Goal: Task Accomplishment & Management: Use online tool/utility

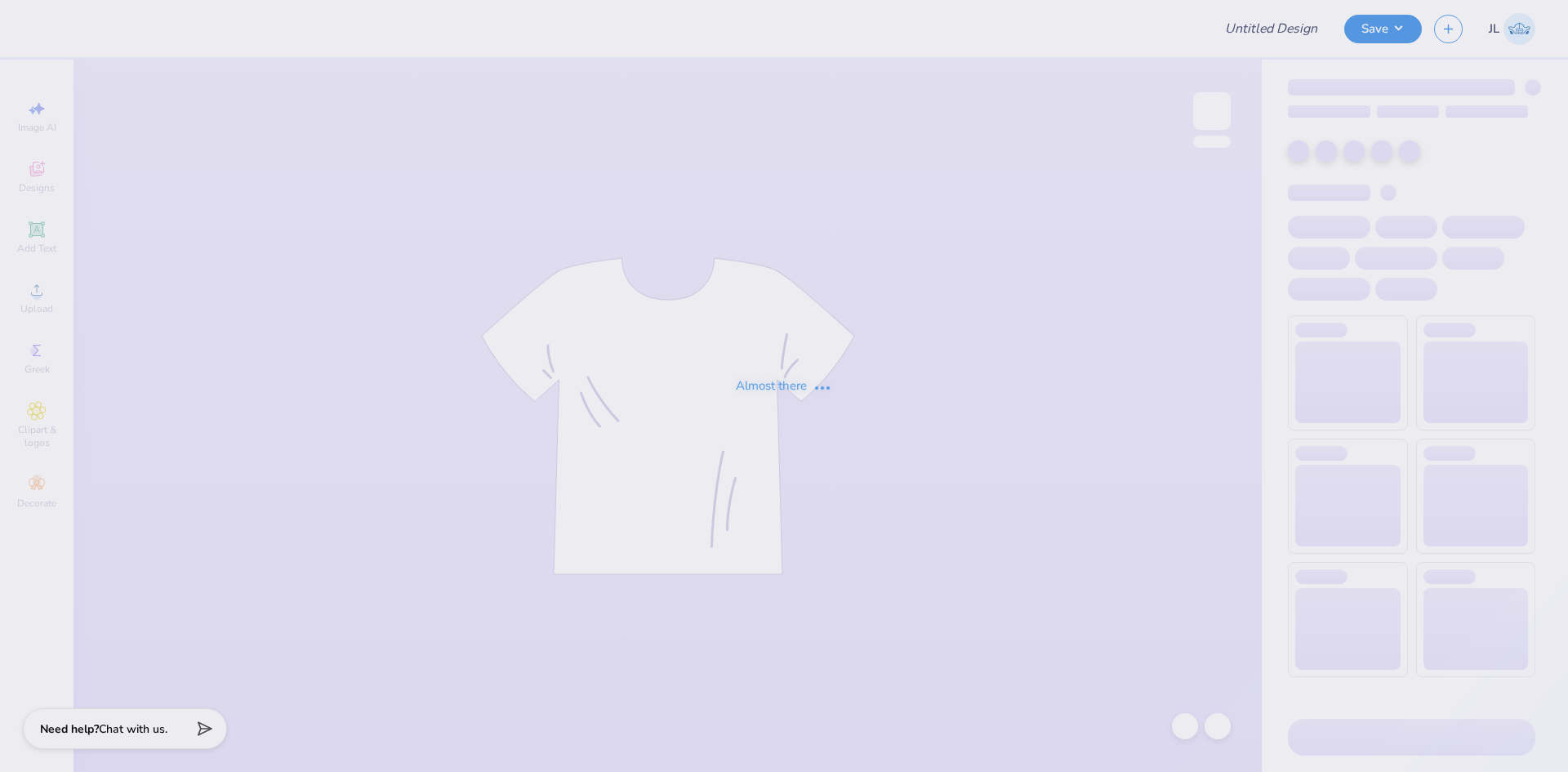
type input "Ai Conference Shirt!"
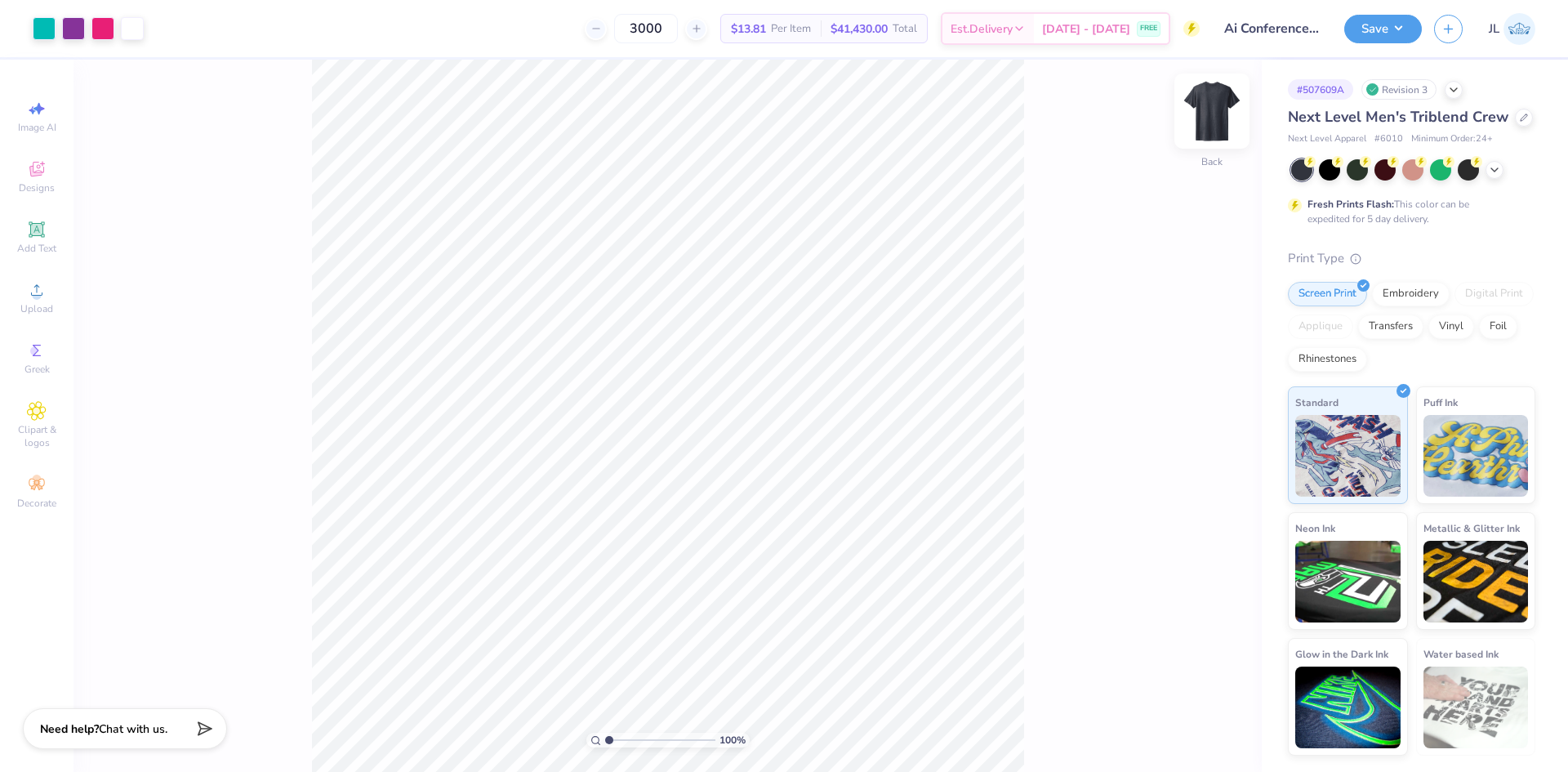
click at [1214, 110] on img at bounding box center [1212, 111] width 66 height 66
click at [53, 299] on div "Upload" at bounding box center [37, 297] width 57 height 48
click at [39, 302] on span "Upload" at bounding box center [37, 309] width 33 height 13
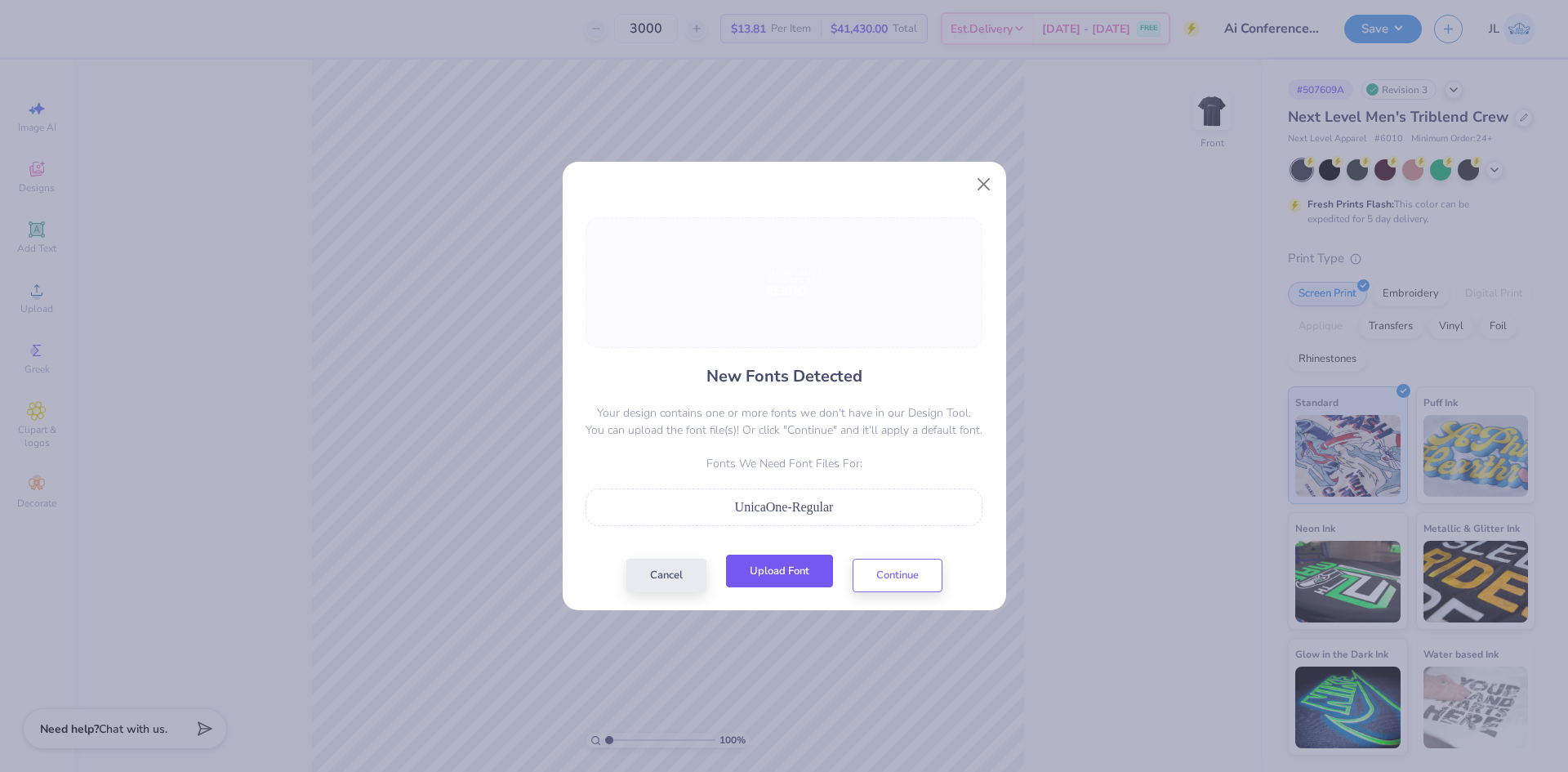
click at [798, 568] on button "Upload Font" at bounding box center [780, 571] width 107 height 34
click at [759, 575] on button "Upload Font" at bounding box center [780, 571] width 107 height 34
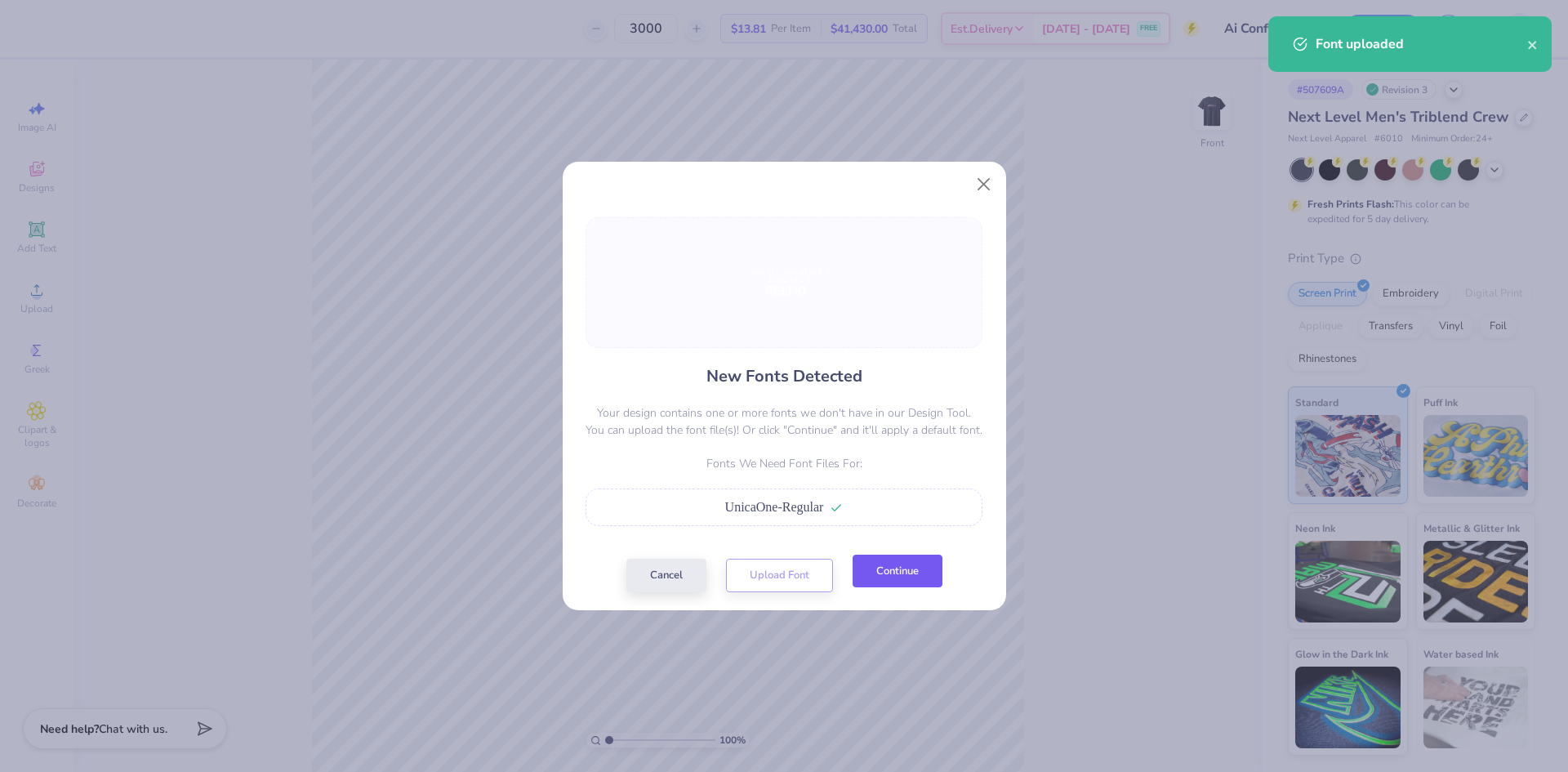
click at [911, 572] on button "Continue" at bounding box center [898, 571] width 90 height 34
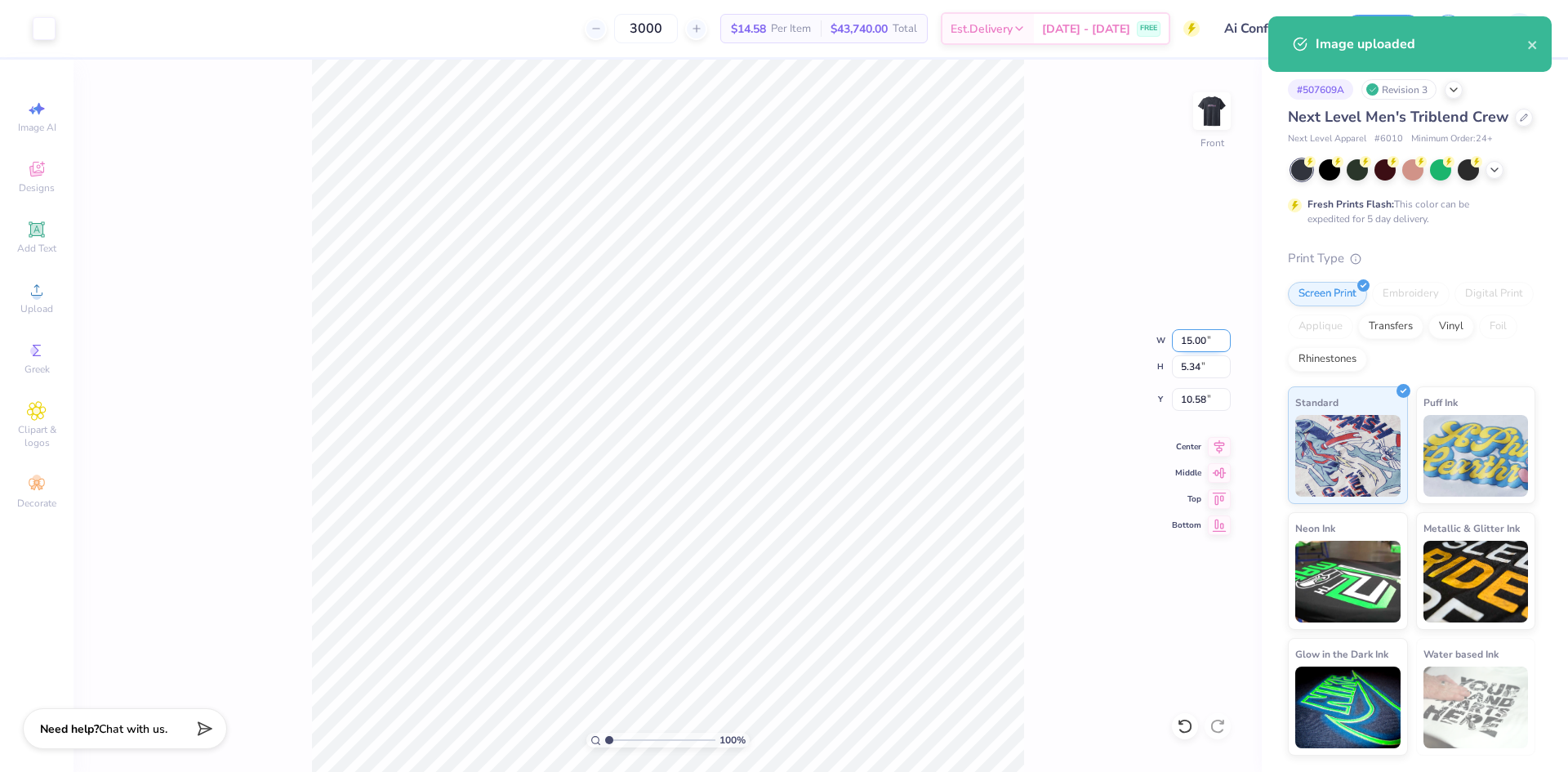
click at [1194, 337] on input "15.00" at bounding box center [1201, 341] width 59 height 22
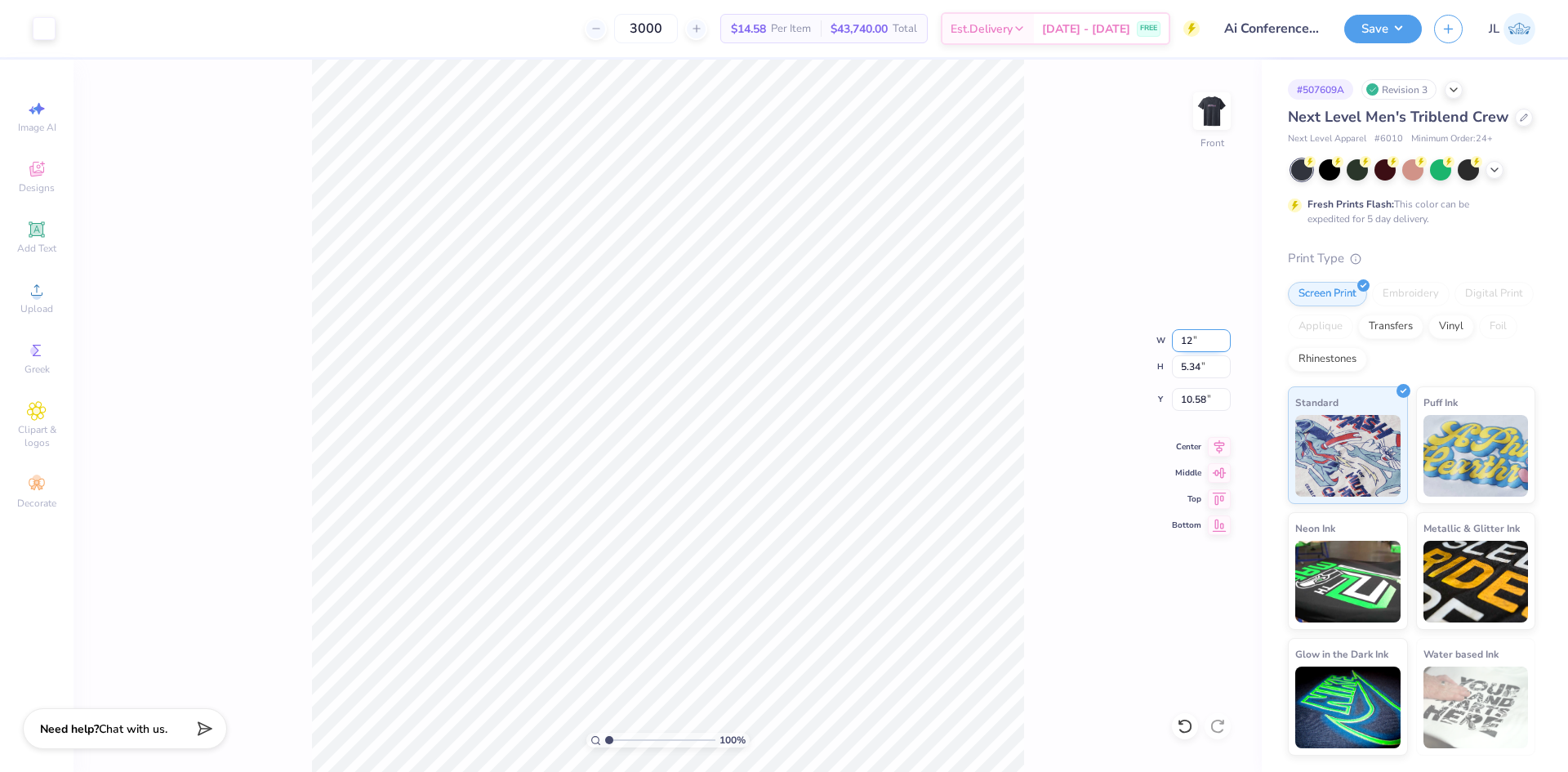
type input "12.00"
type input "4.27"
click at [1202, 401] on input "11.11" at bounding box center [1201, 399] width 59 height 22
type input "3.00"
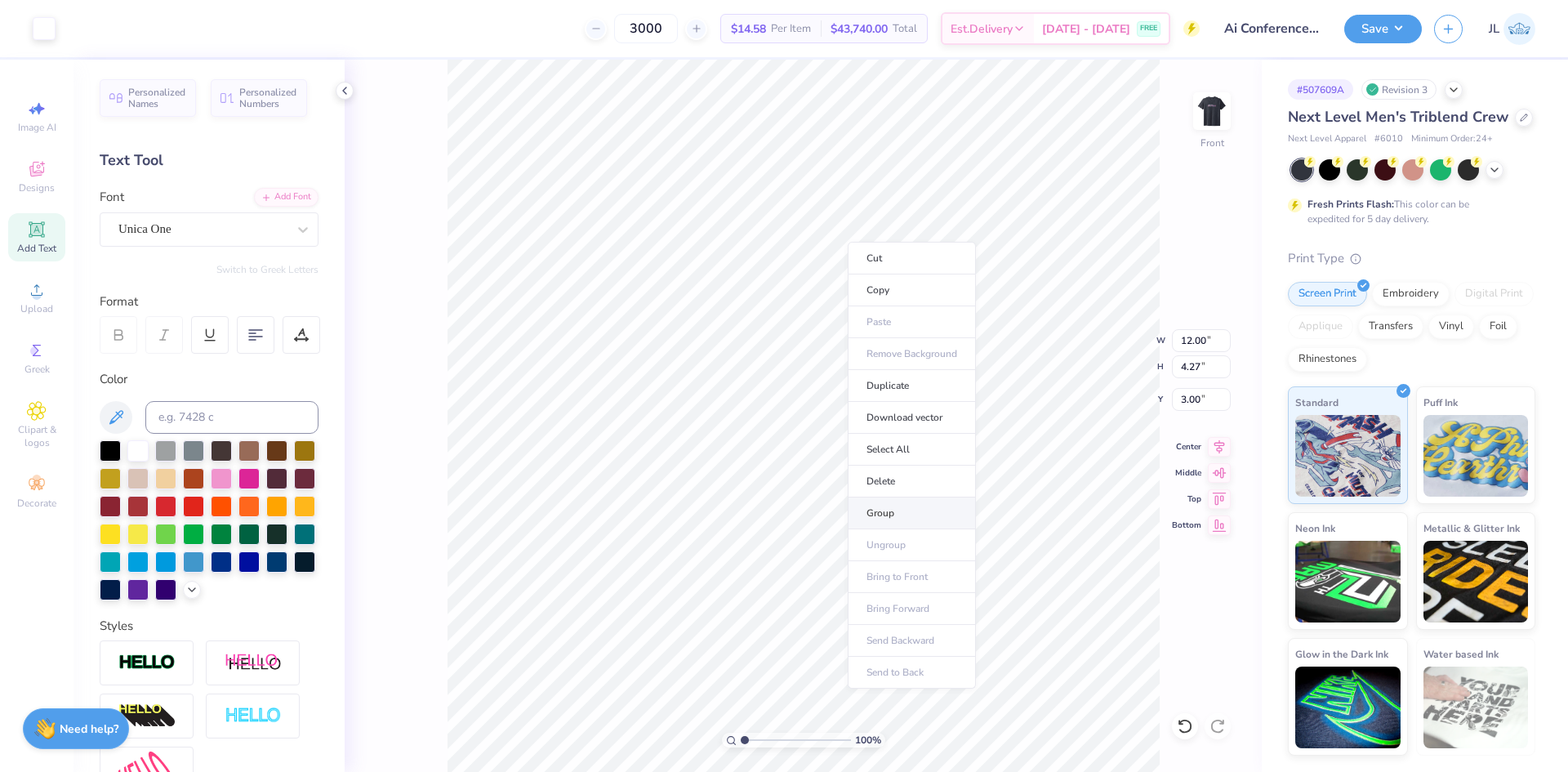
click at [897, 505] on li "Group" at bounding box center [912, 513] width 128 height 32
click at [410, 43] on div "3000 $14.58 Per Item $43,740.00 Total Est. Delivery [DATE] - [DATE] FREE" at bounding box center [633, 28] width 1132 height 57
click at [1220, 128] on img at bounding box center [1212, 111] width 66 height 66
click at [934, 472] on li "Download vector" at bounding box center [933, 475] width 128 height 32
click at [1381, 22] on button "Save" at bounding box center [1383, 26] width 78 height 29
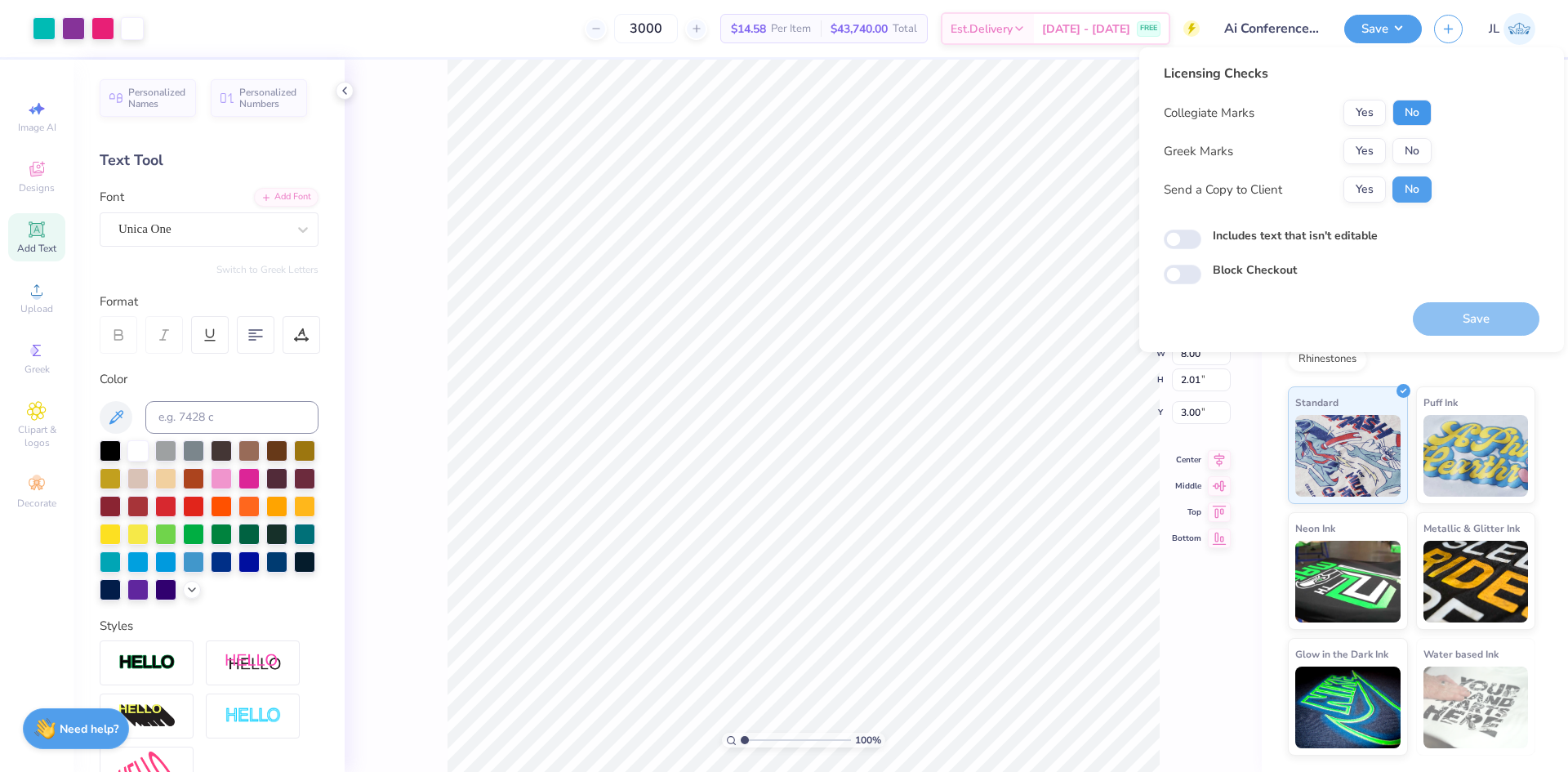
click at [1414, 117] on button "No" at bounding box center [1413, 112] width 39 height 26
click at [1410, 148] on button "No" at bounding box center [1413, 151] width 39 height 26
click at [1363, 189] on button "Yes" at bounding box center [1364, 189] width 42 height 26
click at [1444, 314] on button "Save" at bounding box center [1475, 319] width 126 height 34
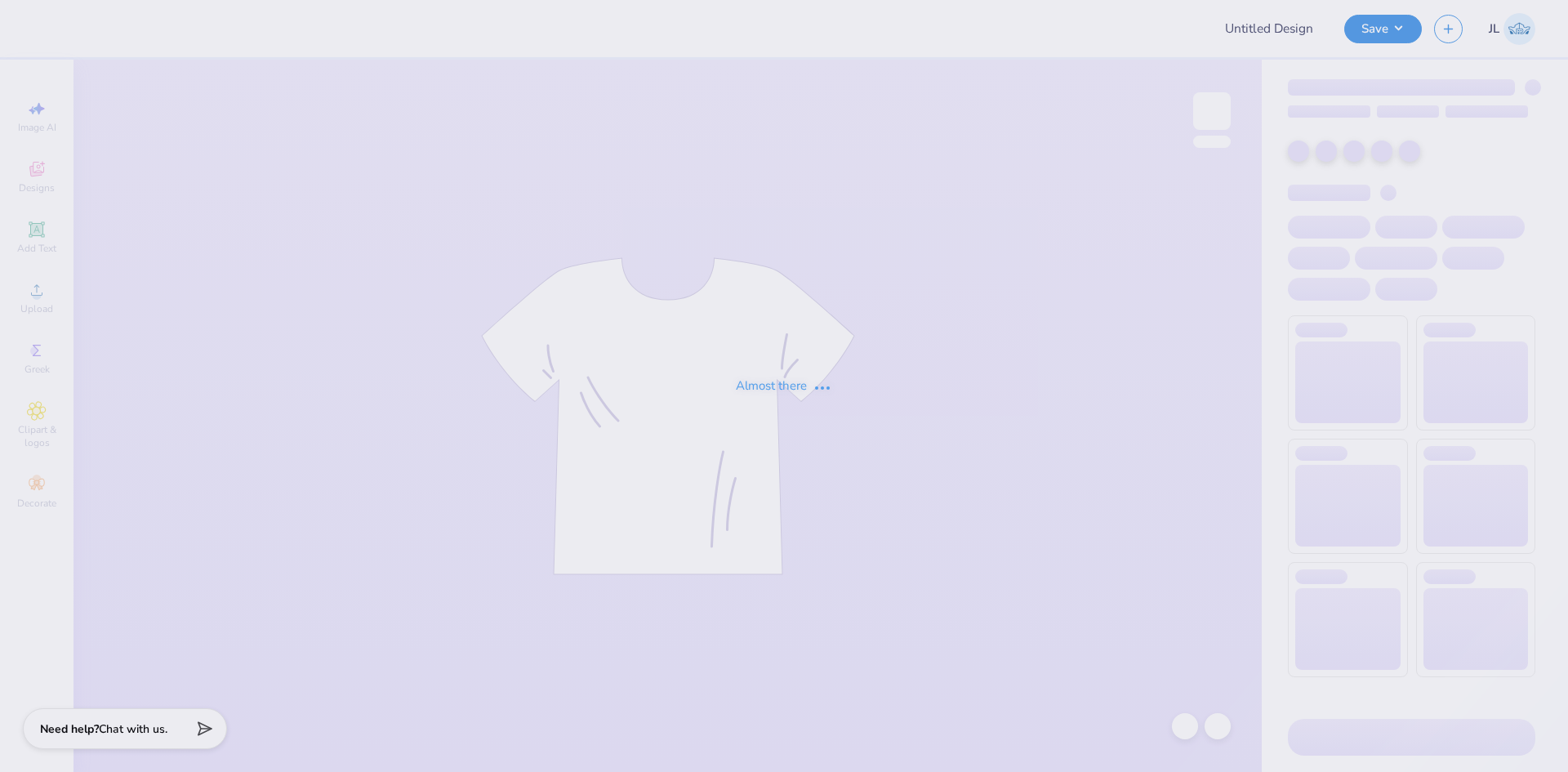
type input "Ai Conference Shirt!"
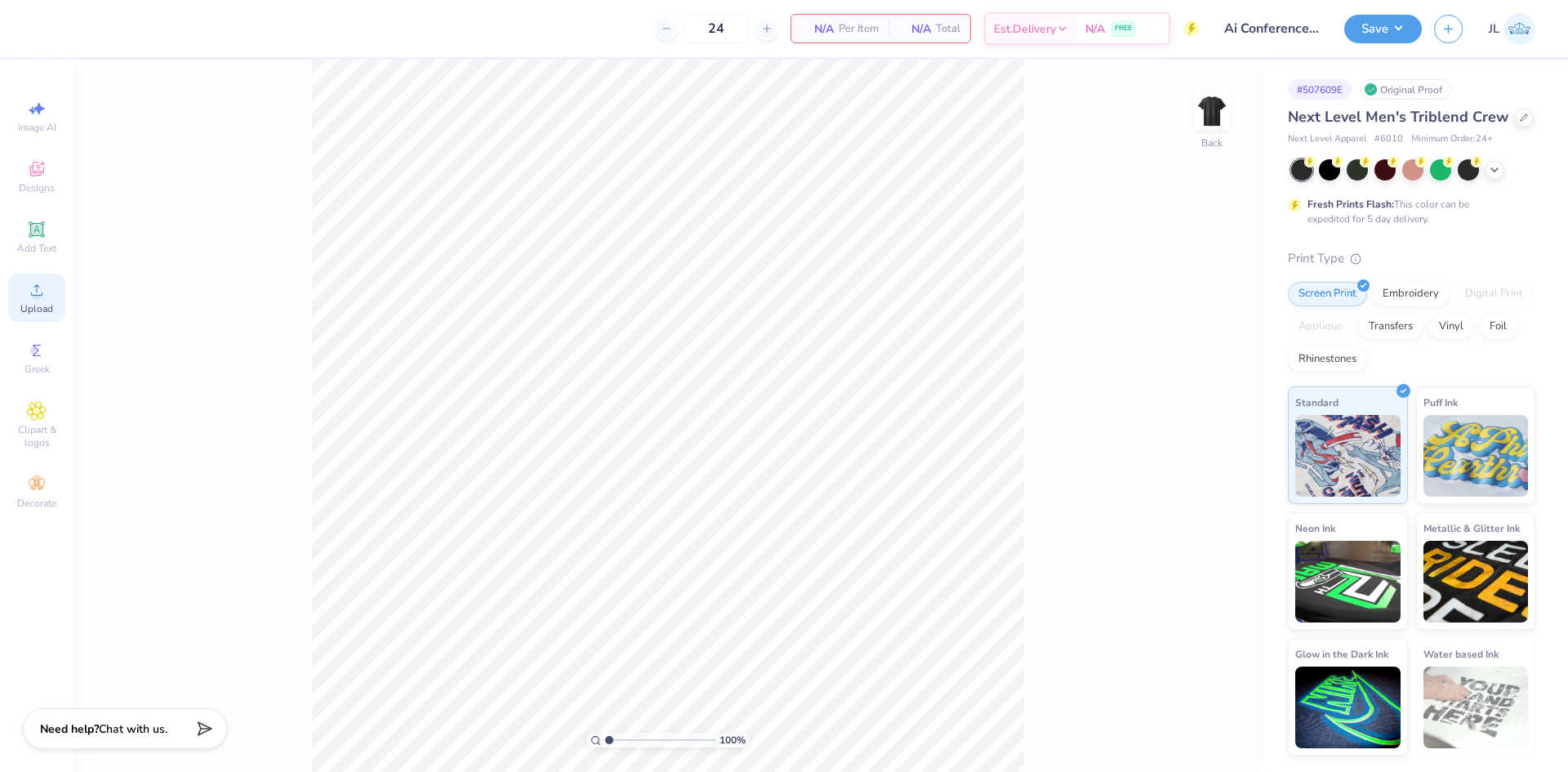
click at [39, 286] on icon at bounding box center [37, 289] width 20 height 20
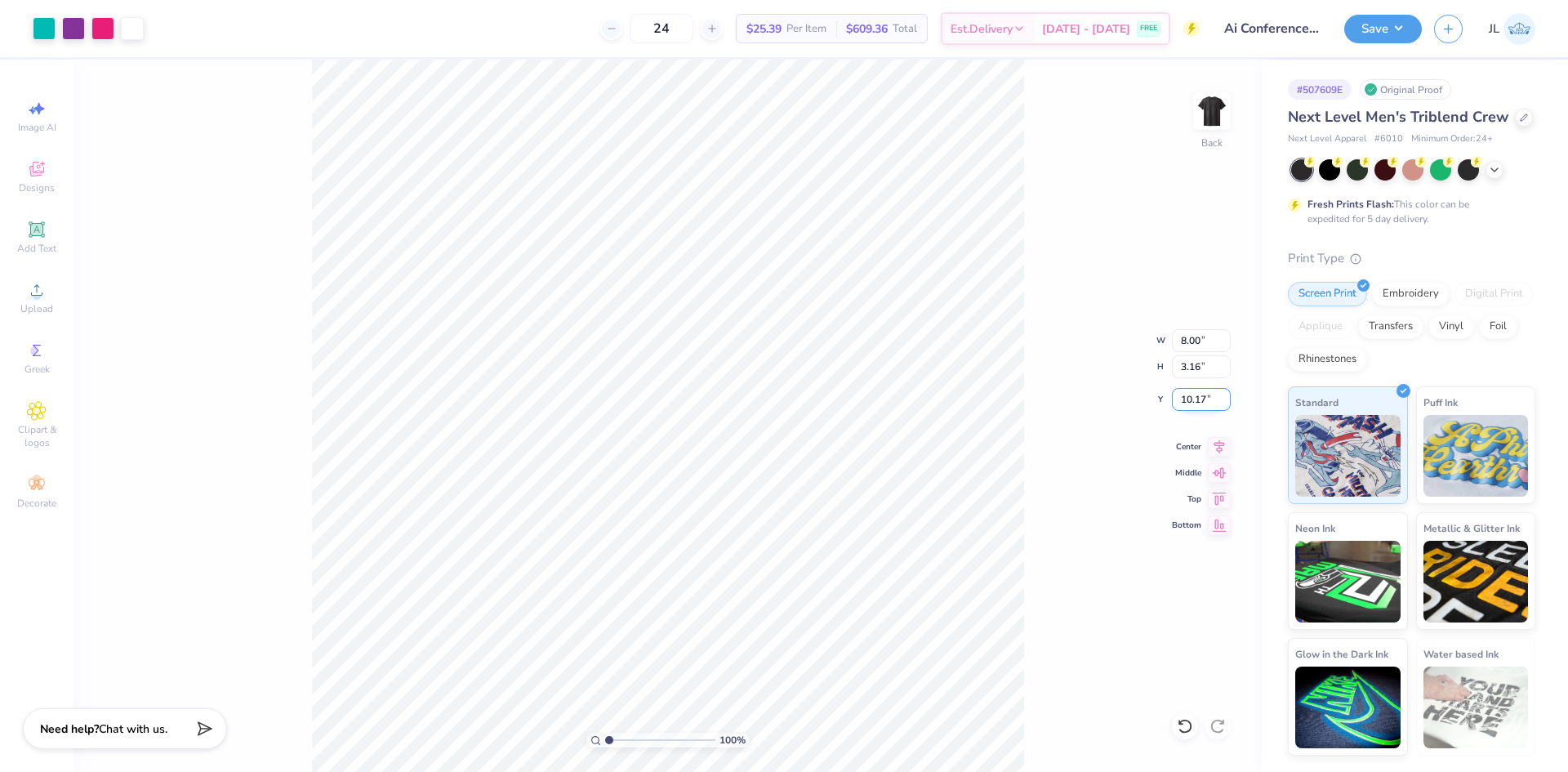
click at [1185, 393] on input "10.17" at bounding box center [1201, 399] width 59 height 22
click at [1184, 393] on input "10.17" at bounding box center [1201, 399] width 59 height 22
type input "3.00"
click at [1141, 212] on div "100 % Back W 8.00 8.00 " H 3.16 3.16 " Y 3.00 3.00 " Center Middle Top Bottom" at bounding box center [667, 415] width 1188 height 712
click at [1215, 120] on img at bounding box center [1212, 111] width 66 height 66
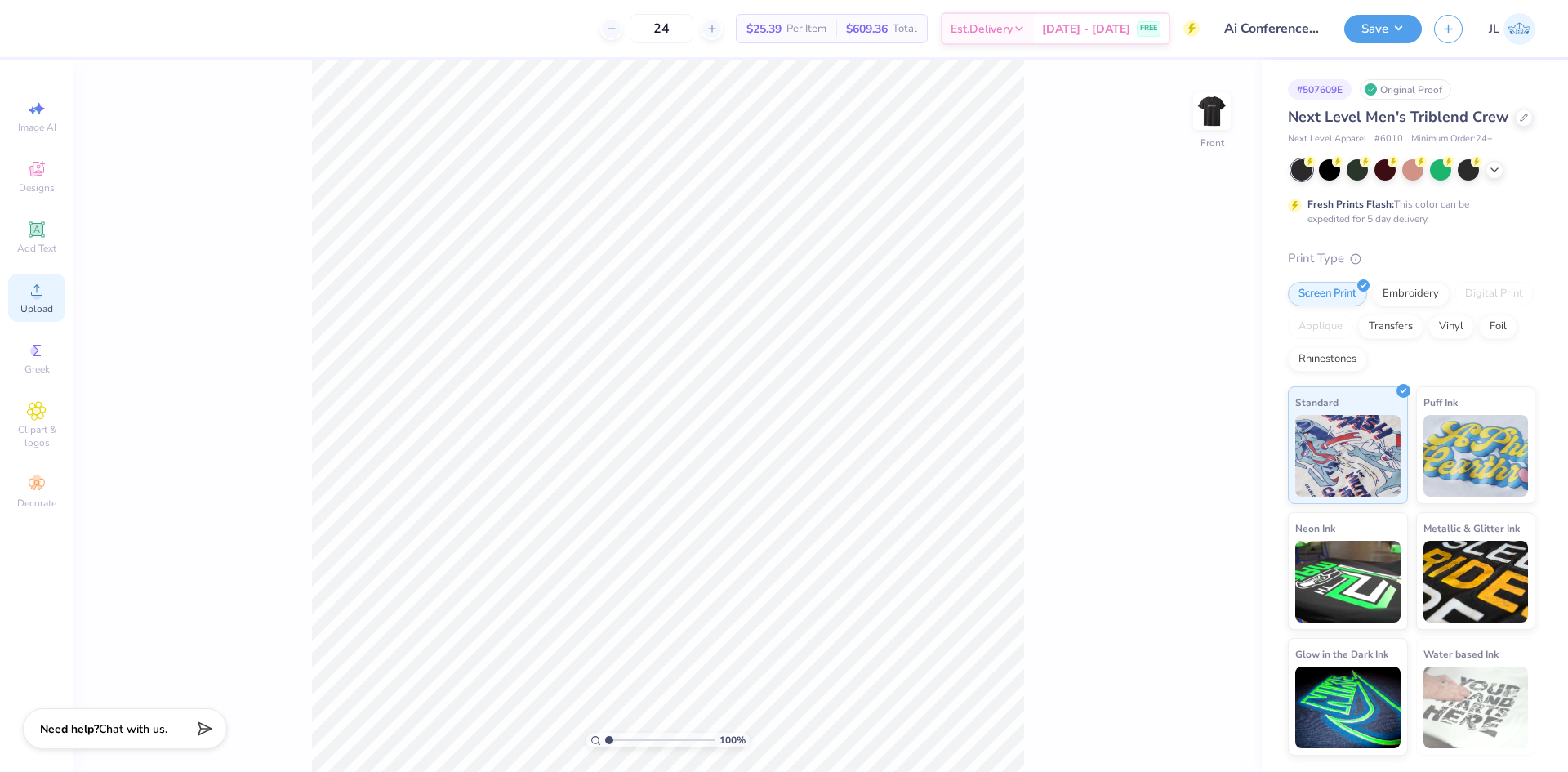
click at [45, 299] on div "Upload" at bounding box center [37, 297] width 57 height 48
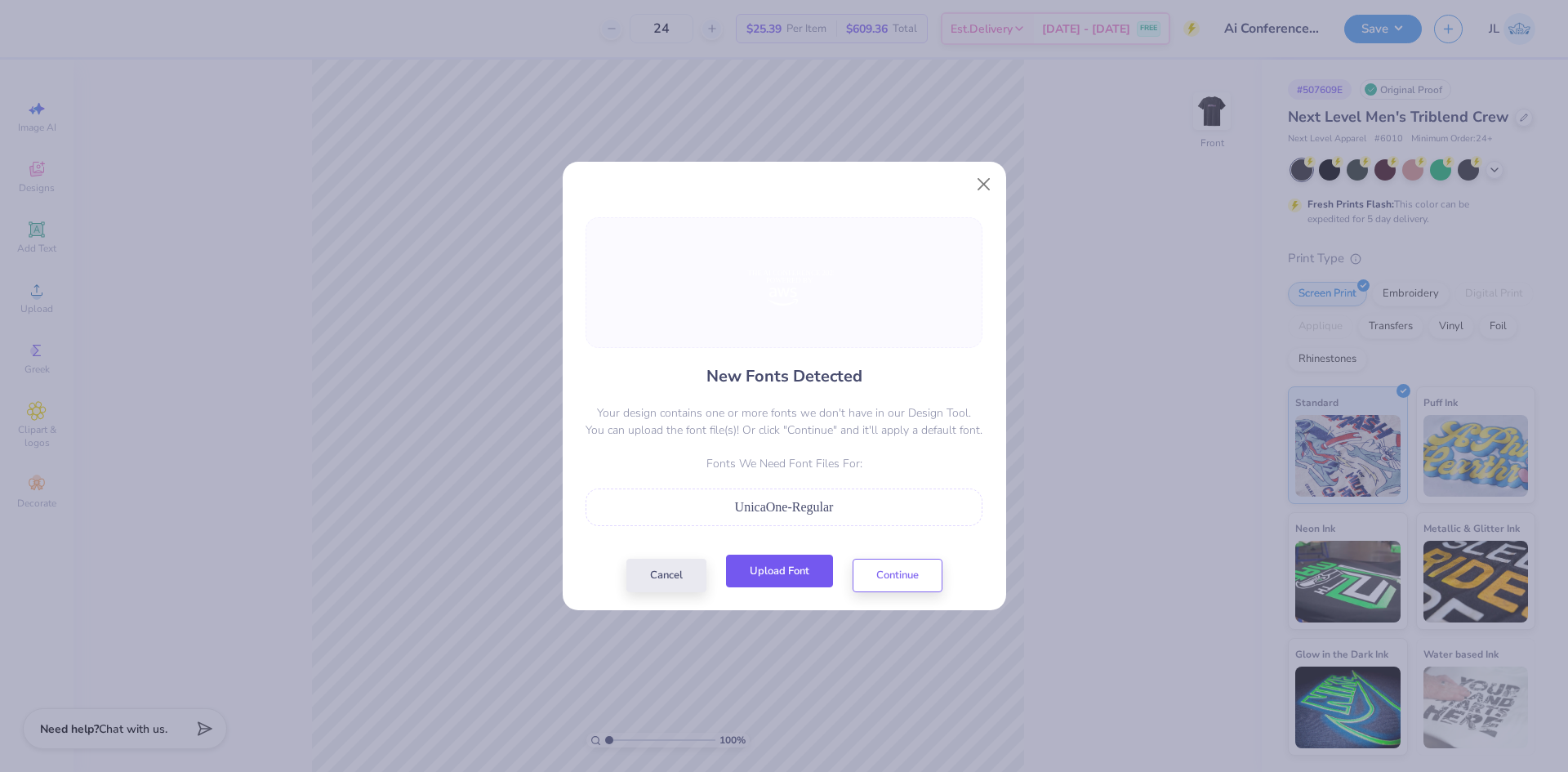
click at [785, 576] on button "Upload Font" at bounding box center [780, 571] width 107 height 34
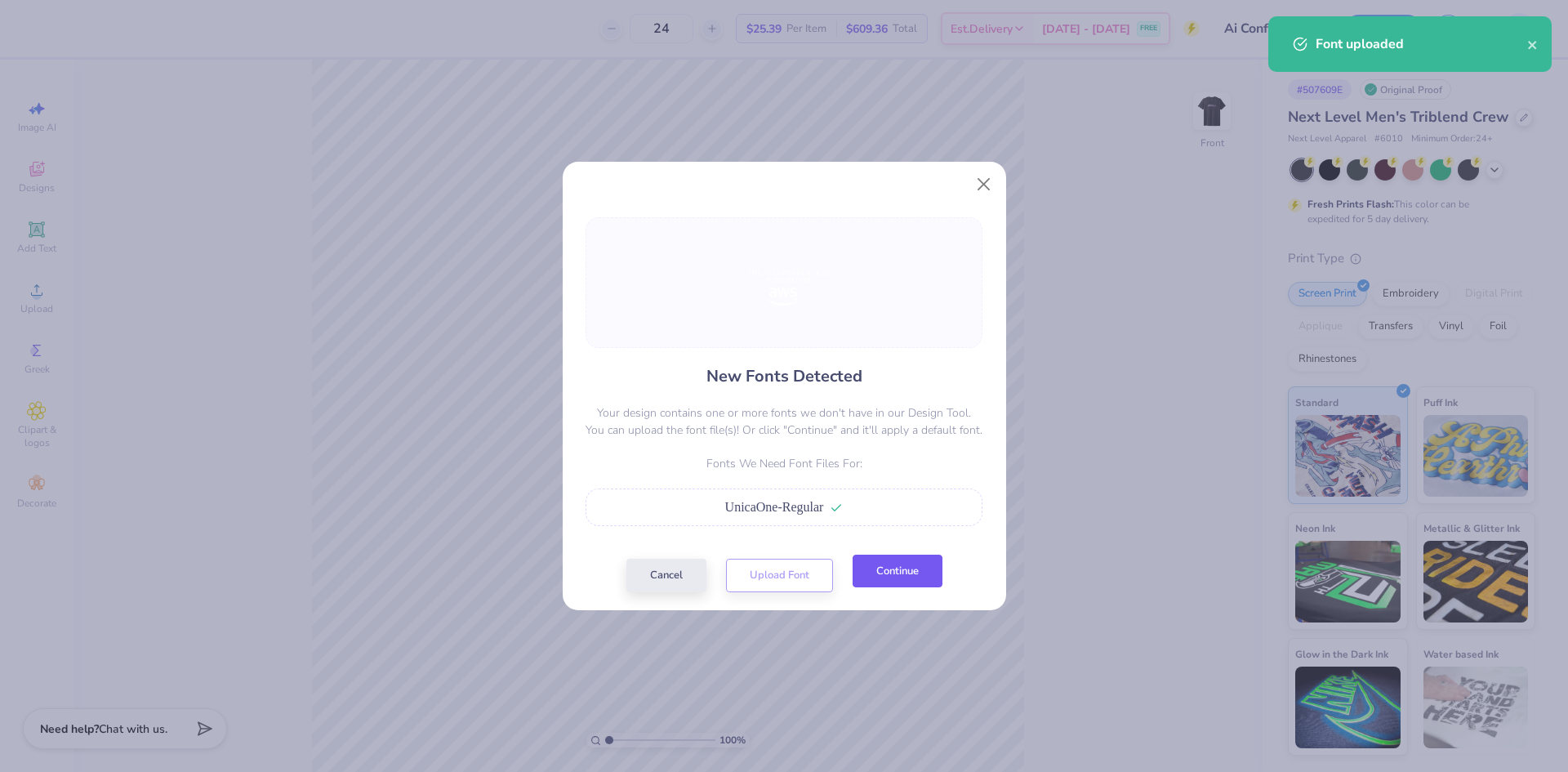
click at [882, 579] on button "Continue" at bounding box center [898, 571] width 90 height 34
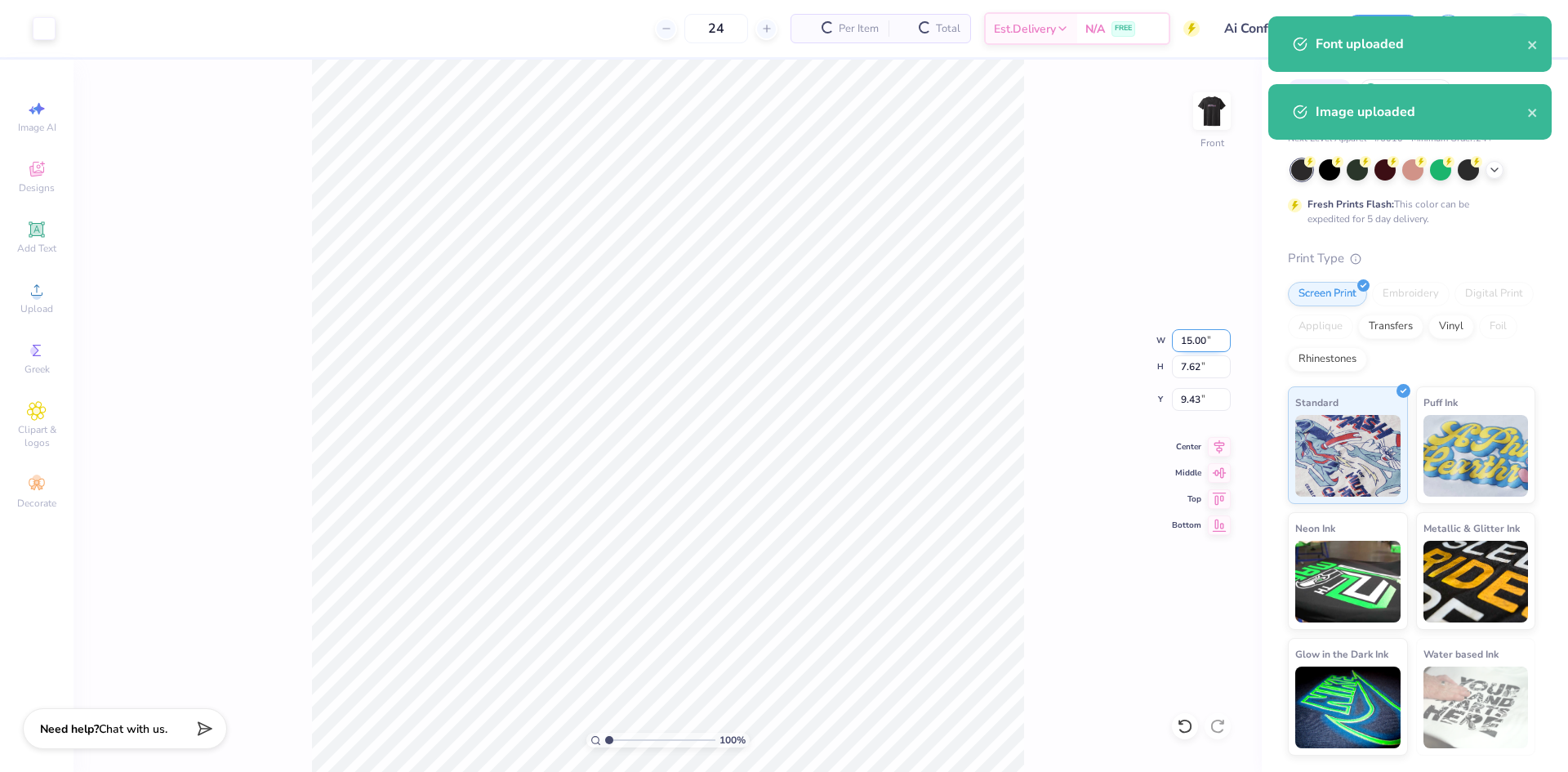
click at [1190, 344] on input "15.00" at bounding box center [1201, 341] width 59 height 22
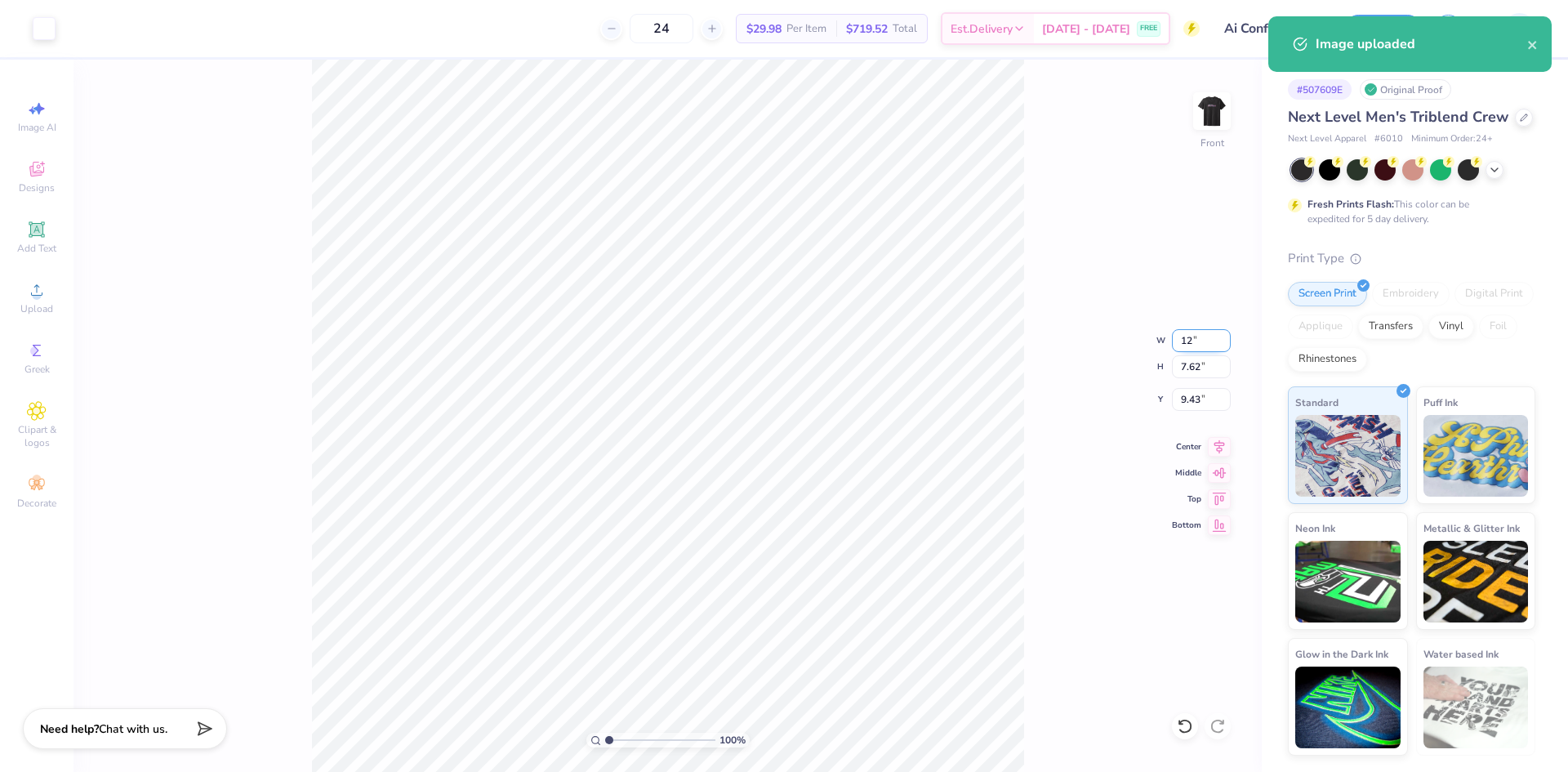
type input "12.00"
type input "6.10"
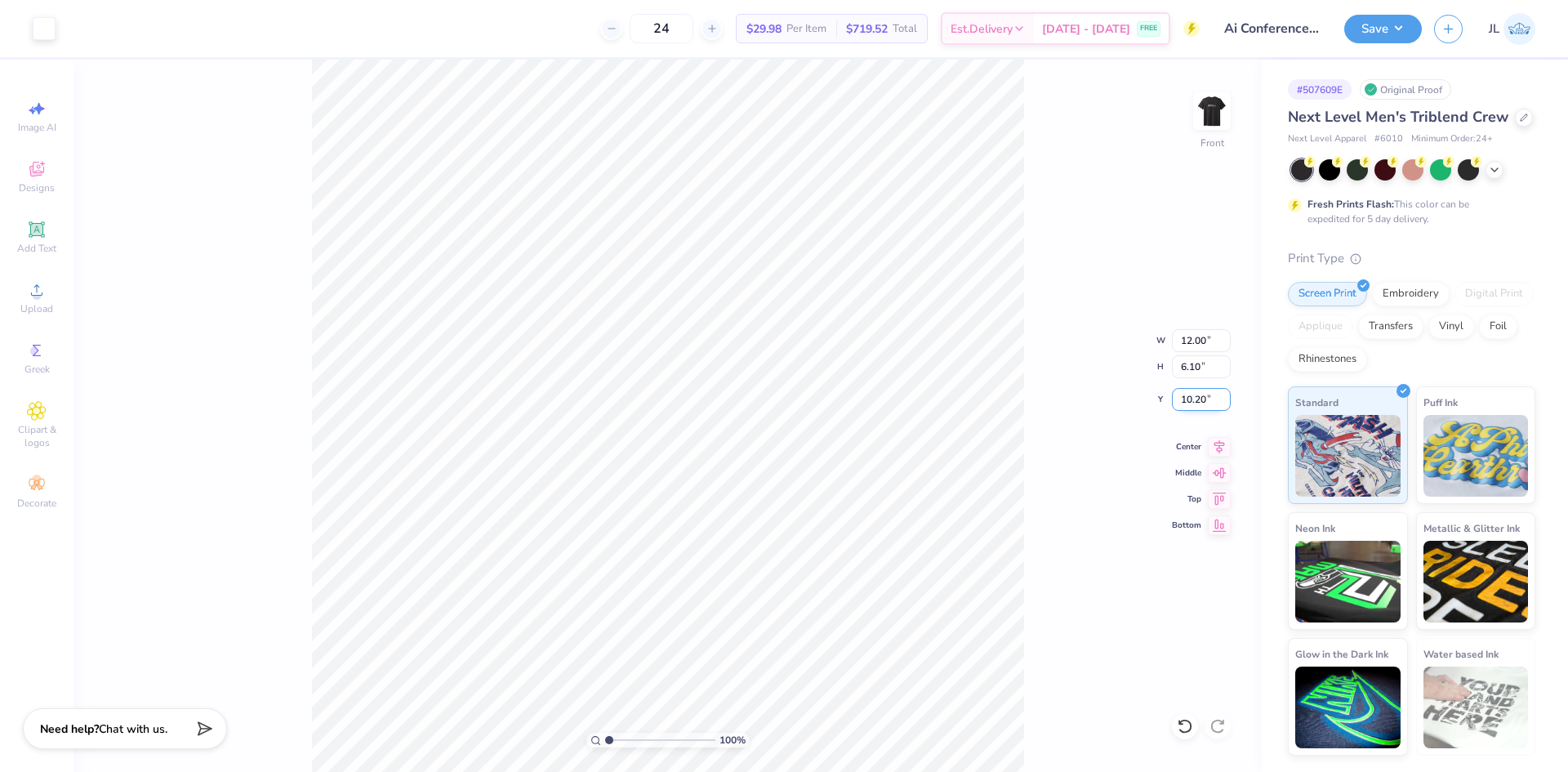
click at [1188, 401] on input "10.20" at bounding box center [1201, 399] width 59 height 22
type input "3.00"
click at [1061, 414] on div "100 % Front W 12.00 12.00 " H 6.10 6.10 " Y 3.00 3.00 " Center Middle Top Bottom" at bounding box center [667, 415] width 1188 height 712
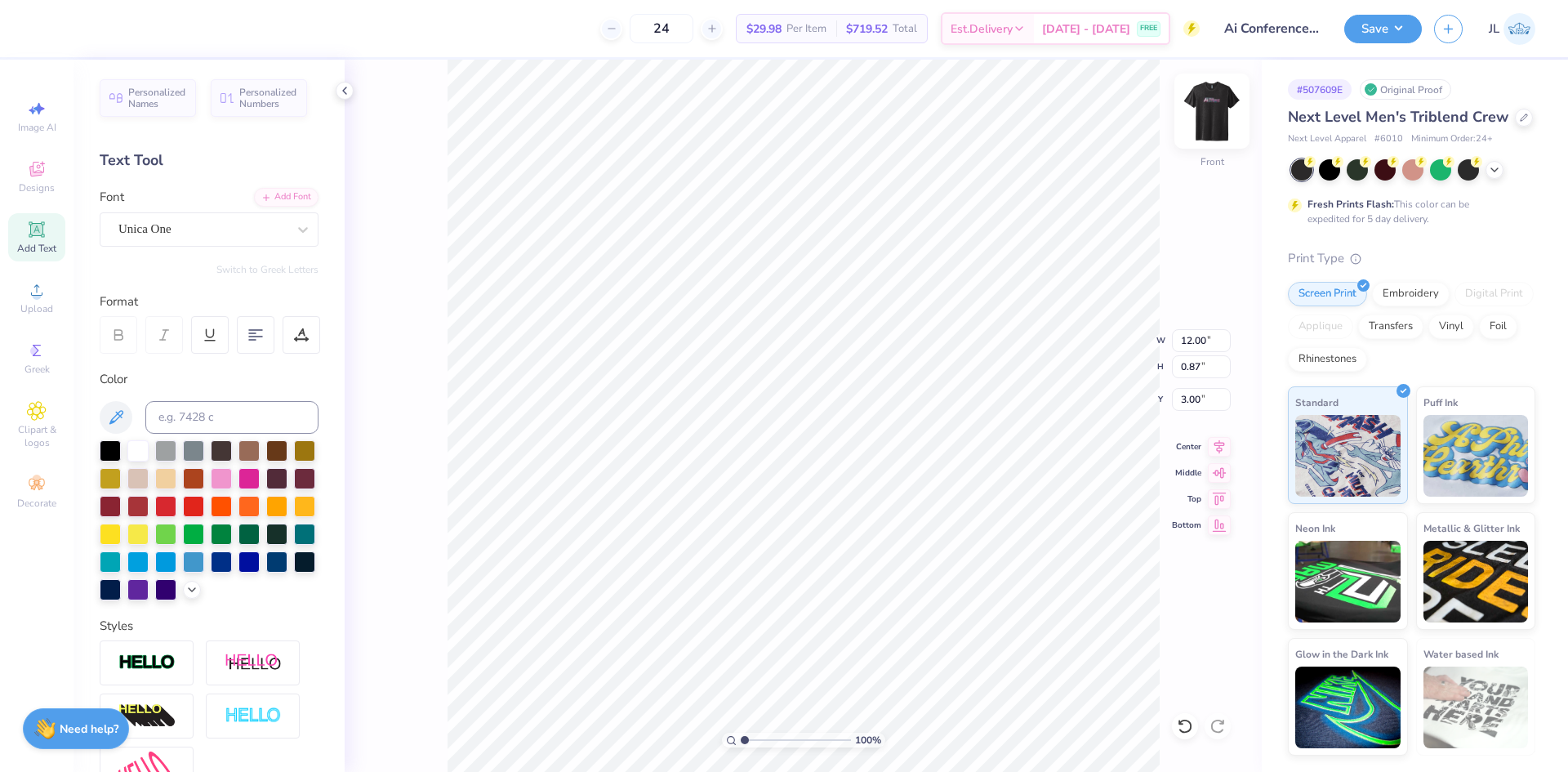
click at [1219, 106] on img at bounding box center [1212, 111] width 66 height 66
click at [1194, 372] on input "3.16" at bounding box center [1201, 367] width 59 height 22
click at [1205, 122] on img at bounding box center [1212, 111] width 66 height 66
click at [897, 479] on li "Group" at bounding box center [888, 482] width 128 height 32
click at [1214, 109] on img at bounding box center [1212, 111] width 66 height 66
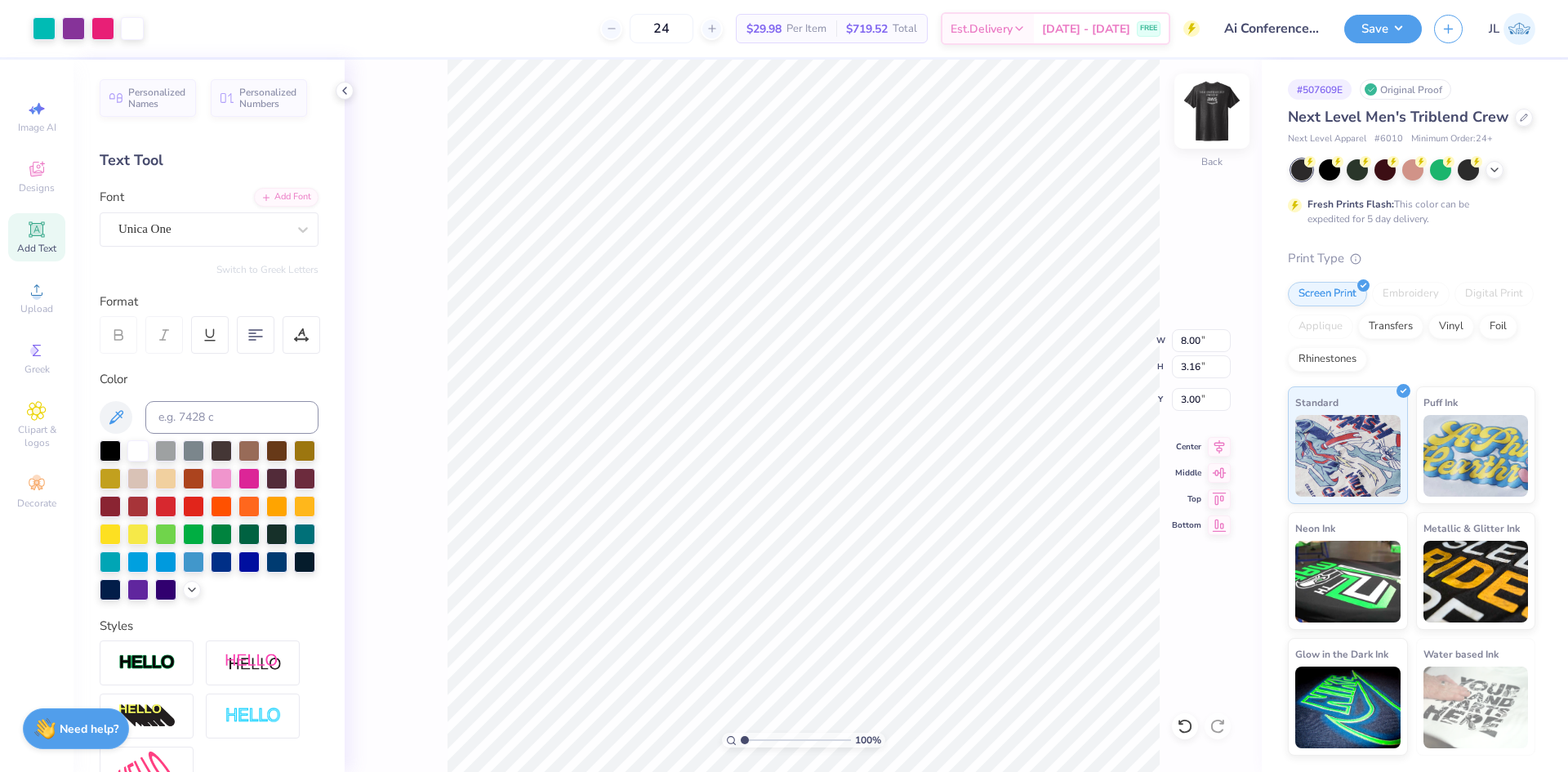
click at [1221, 110] on img at bounding box center [1212, 111] width 66 height 66
click at [1205, 117] on img at bounding box center [1212, 111] width 66 height 66
click at [912, 612] on li "Ungroup" at bounding box center [925, 612] width 128 height 32
type input "8.80"
click at [852, 549] on li "Group" at bounding box center [853, 557] width 128 height 32
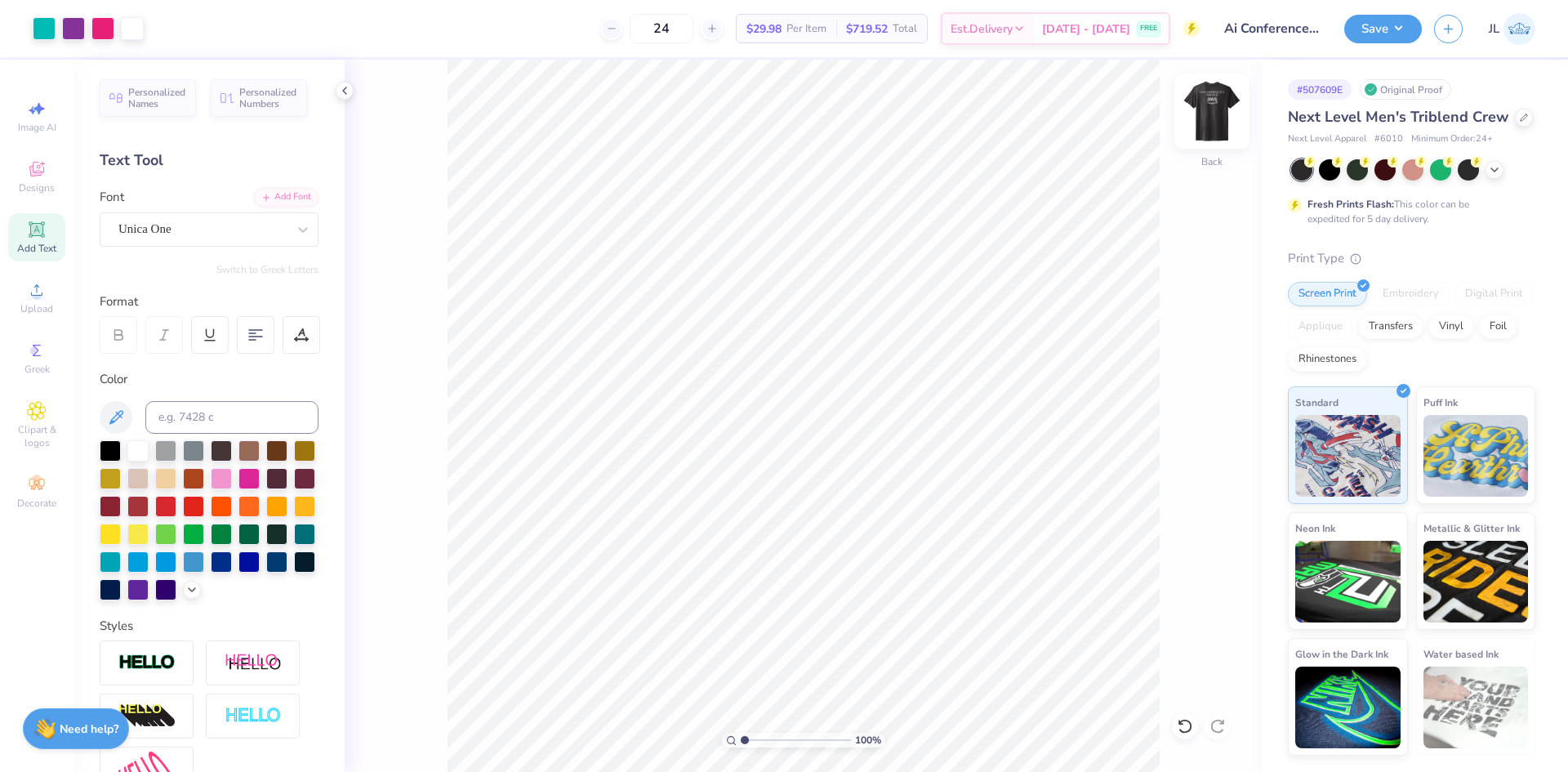
click at [1220, 119] on img at bounding box center [1212, 111] width 66 height 66
click at [1208, 118] on img at bounding box center [1212, 111] width 66 height 66
click at [1174, 169] on div "100 % Back W 8.00 8.00 " H 2.01 2.01 " Y 3.00 3.00 " Center Middle Top Bottom" at bounding box center [803, 415] width 917 height 712
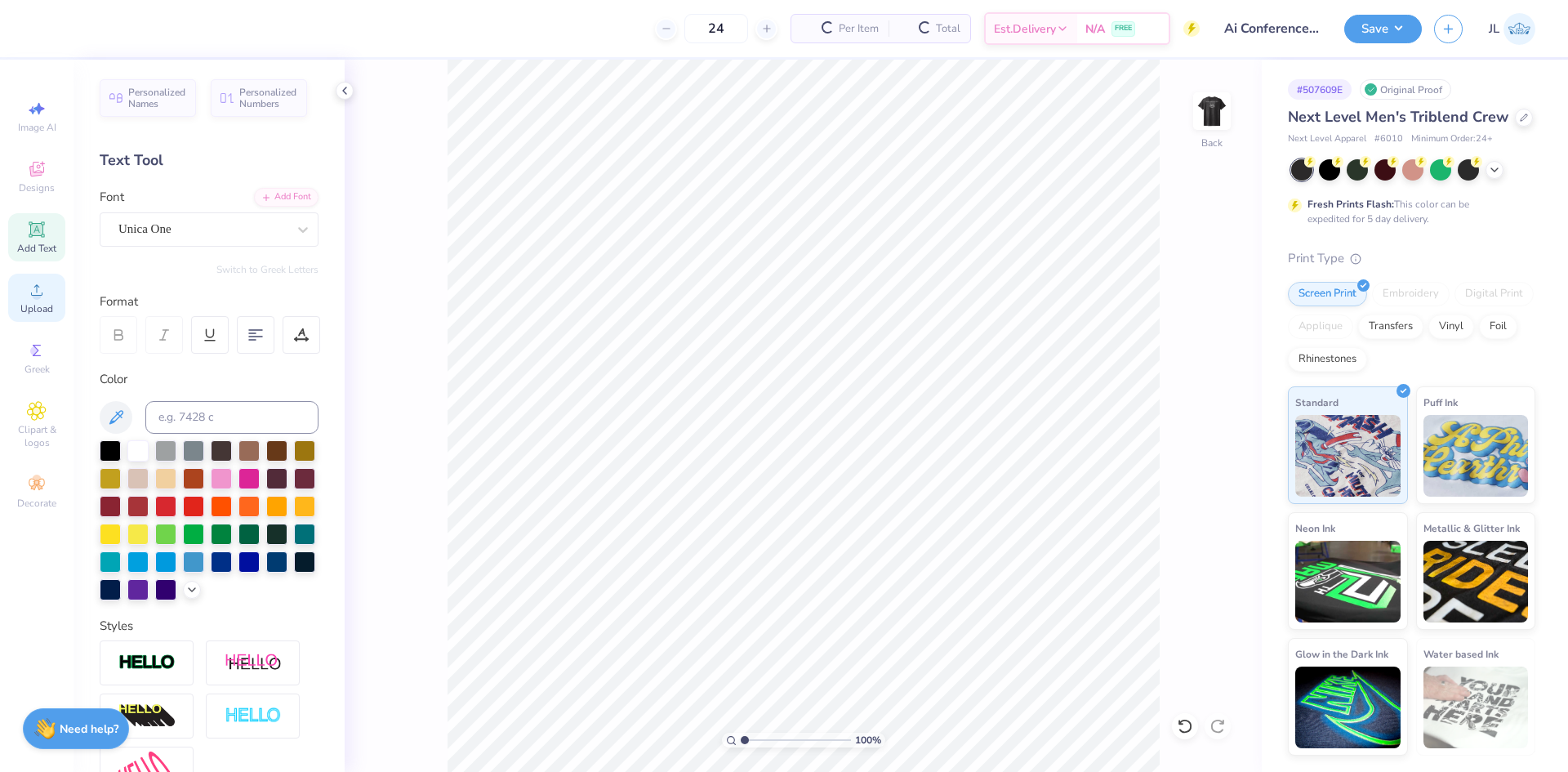
click at [35, 297] on circle at bounding box center [37, 296] width 9 height 9
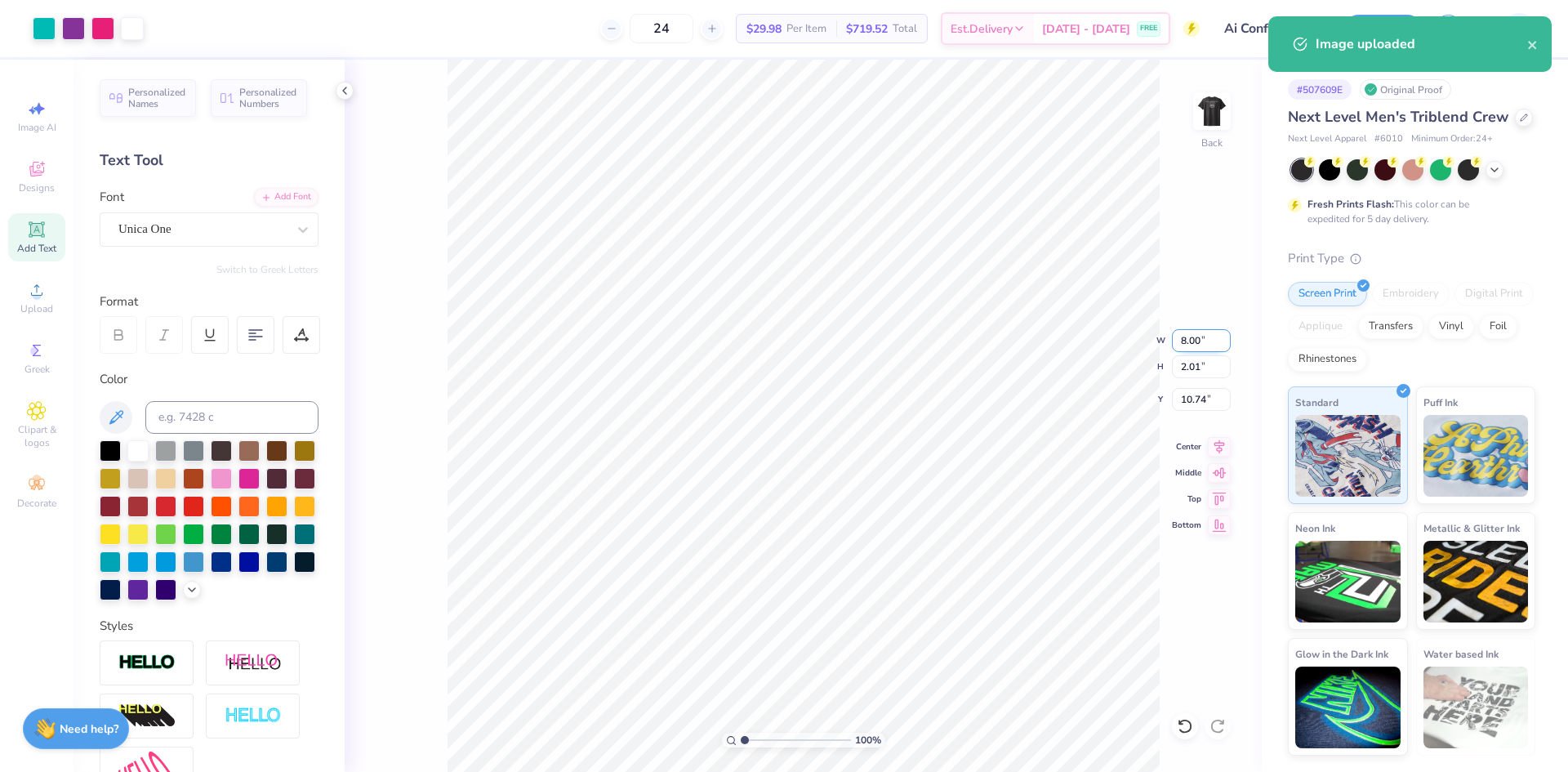
click at [1180, 342] on input "8.00" at bounding box center [1201, 341] width 59 height 22
click at [1191, 405] on input "10.74" at bounding box center [1201, 399] width 59 height 22
type input "3.00"
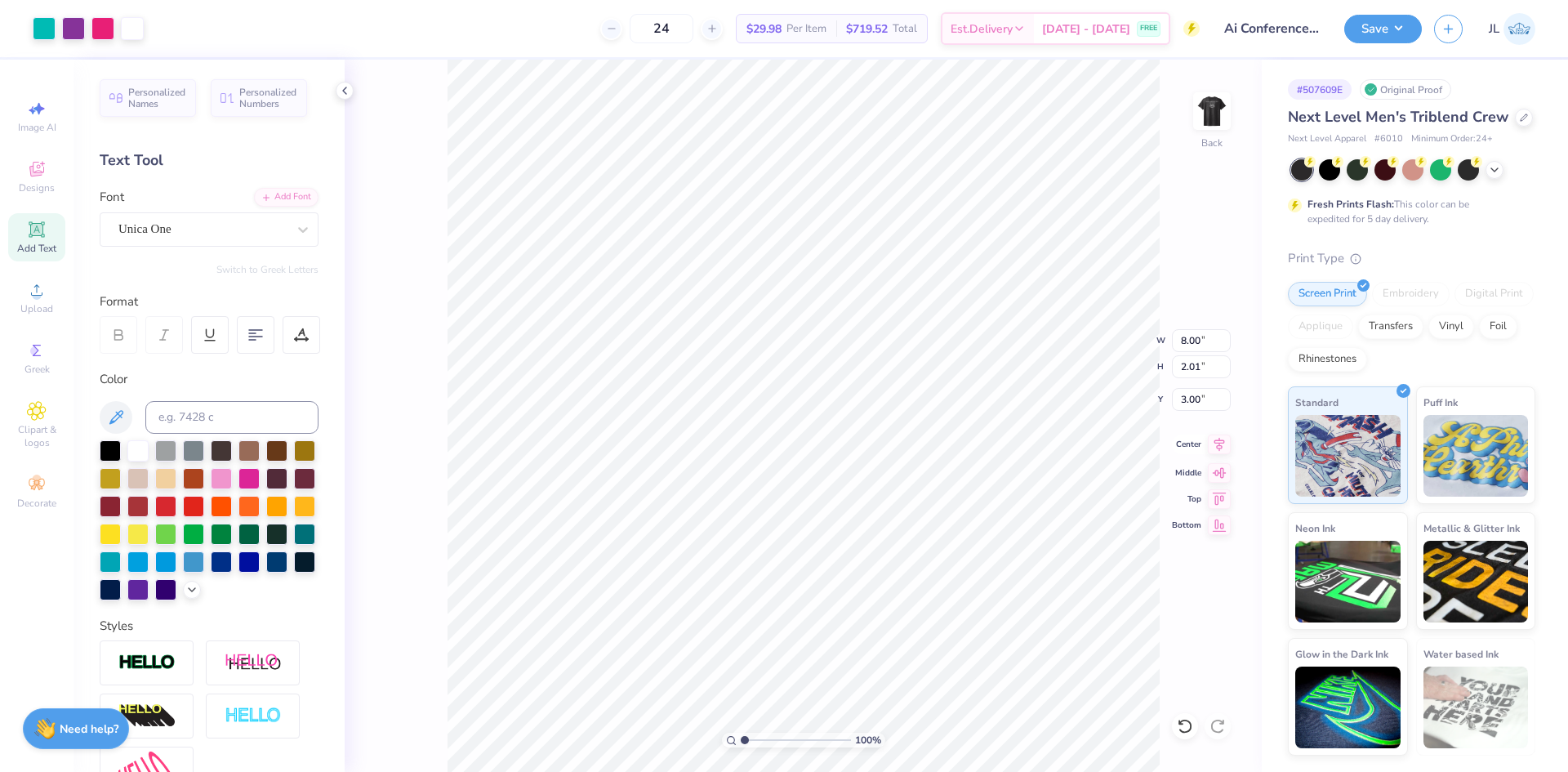
click at [1217, 443] on icon at bounding box center [1219, 444] width 10 height 14
click at [1203, 119] on img at bounding box center [1212, 111] width 66 height 66
click at [1218, 109] on img at bounding box center [1212, 111] width 66 height 66
click at [1221, 443] on icon at bounding box center [1219, 444] width 10 height 14
click at [467, 23] on div "24 $29.98 Per Item $719.52 Total Est. Delivery Aug 31 - Sep 3 FREE" at bounding box center [678, 28] width 1044 height 57
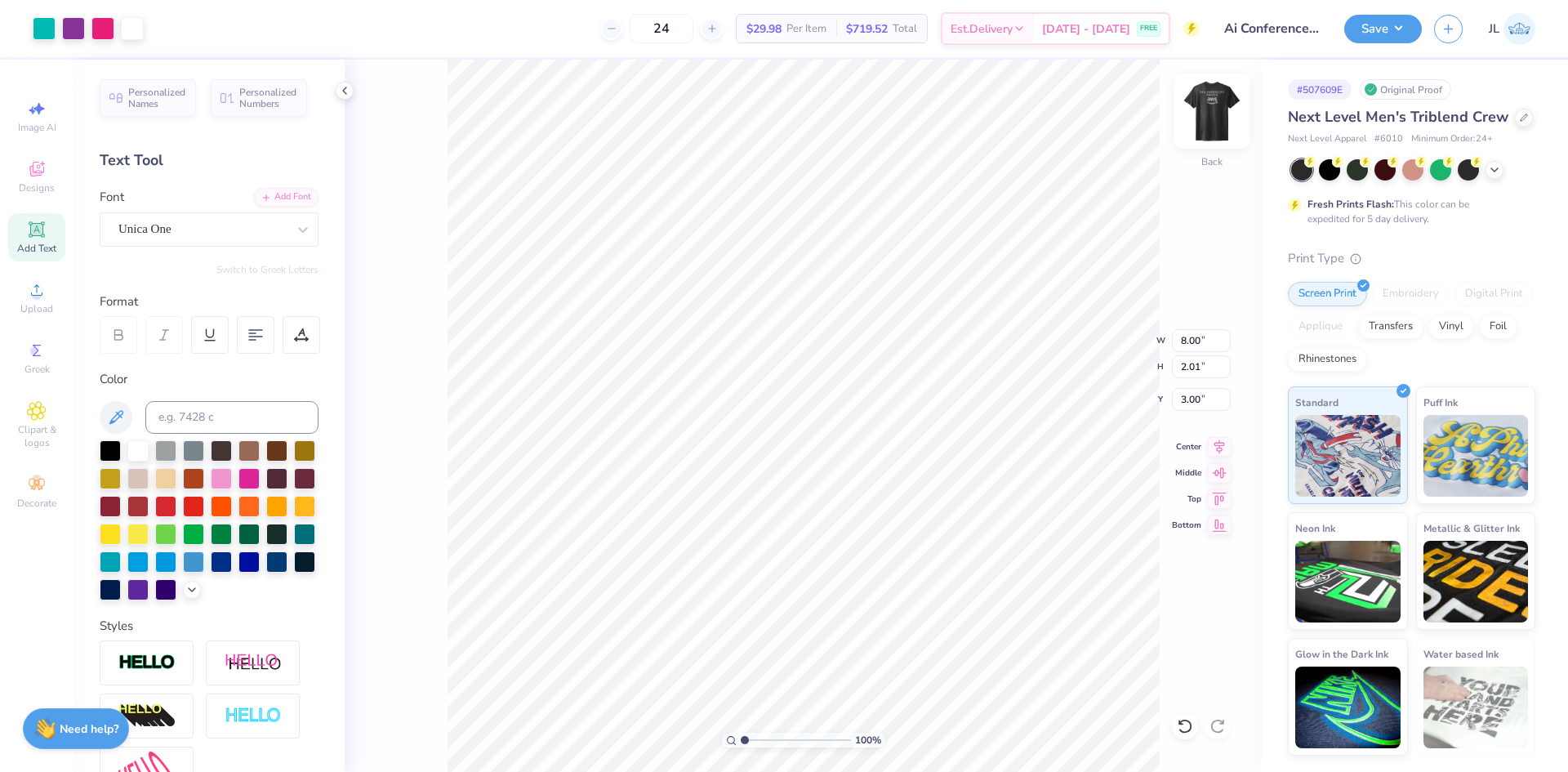
click at [1207, 108] on img at bounding box center [1212, 111] width 66 height 66
click at [1203, 134] on img at bounding box center [1212, 111] width 66 height 66
click at [1390, 37] on button "Save" at bounding box center [1383, 26] width 78 height 29
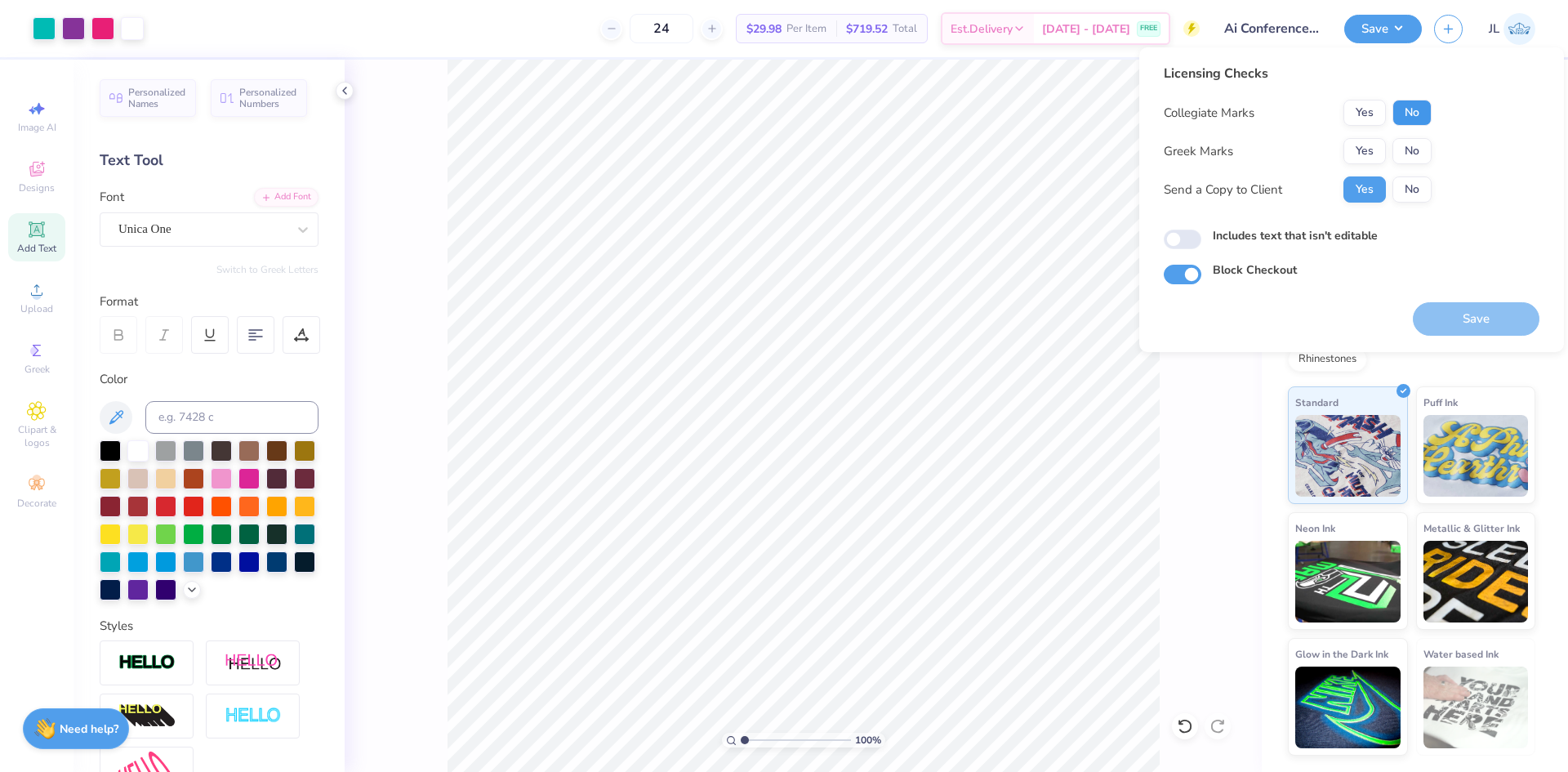
click at [1413, 118] on button "No" at bounding box center [1413, 112] width 39 height 26
click at [1406, 151] on button "No" at bounding box center [1413, 151] width 39 height 26
click at [1467, 317] on button "Save" at bounding box center [1475, 319] width 126 height 34
